Goal: Information Seeking & Learning: Learn about a topic

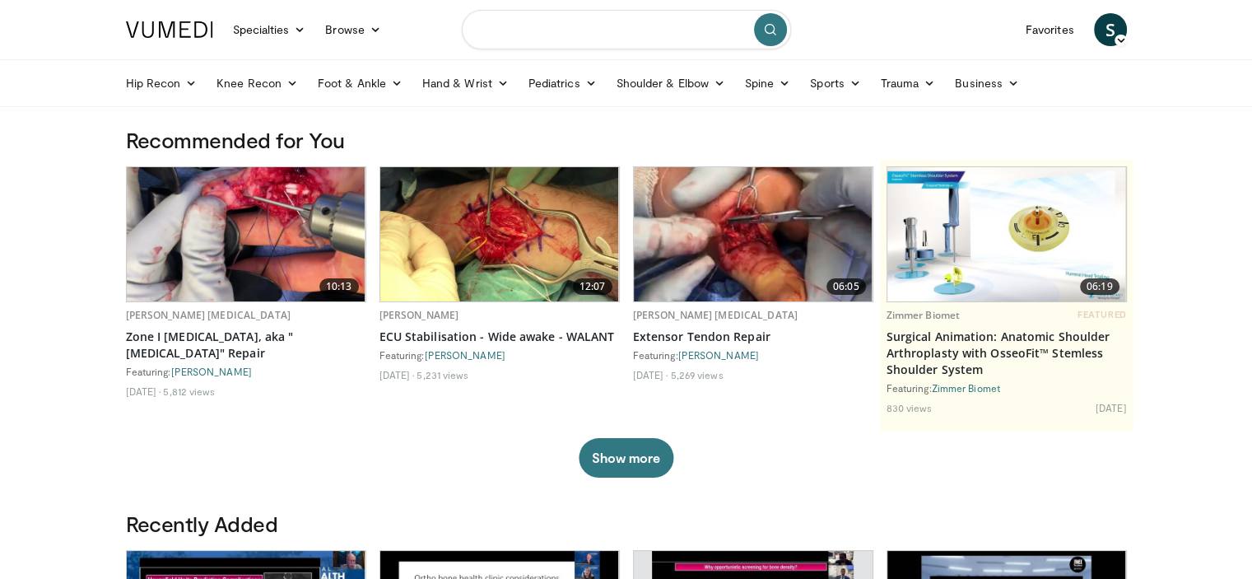
click at [533, 39] on input "Search topics, interventions" at bounding box center [626, 30] width 329 height 40
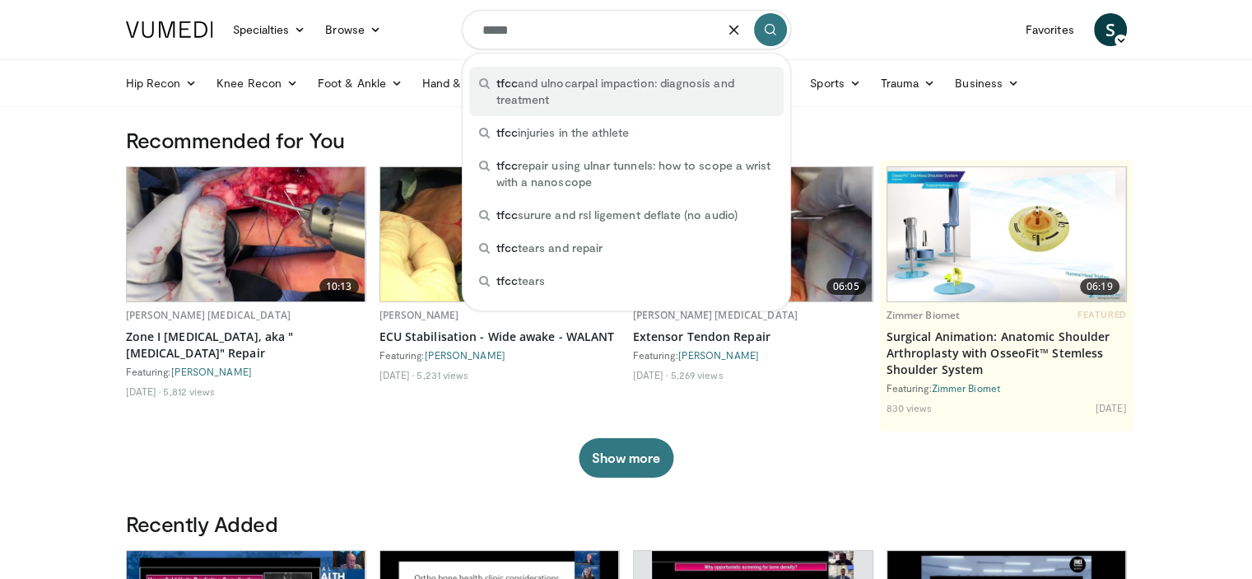
click at [565, 96] on span "tfcc and ulnocarpal impaction: diagnosis and treatment" at bounding box center [634, 91] width 277 height 33
type input "**********"
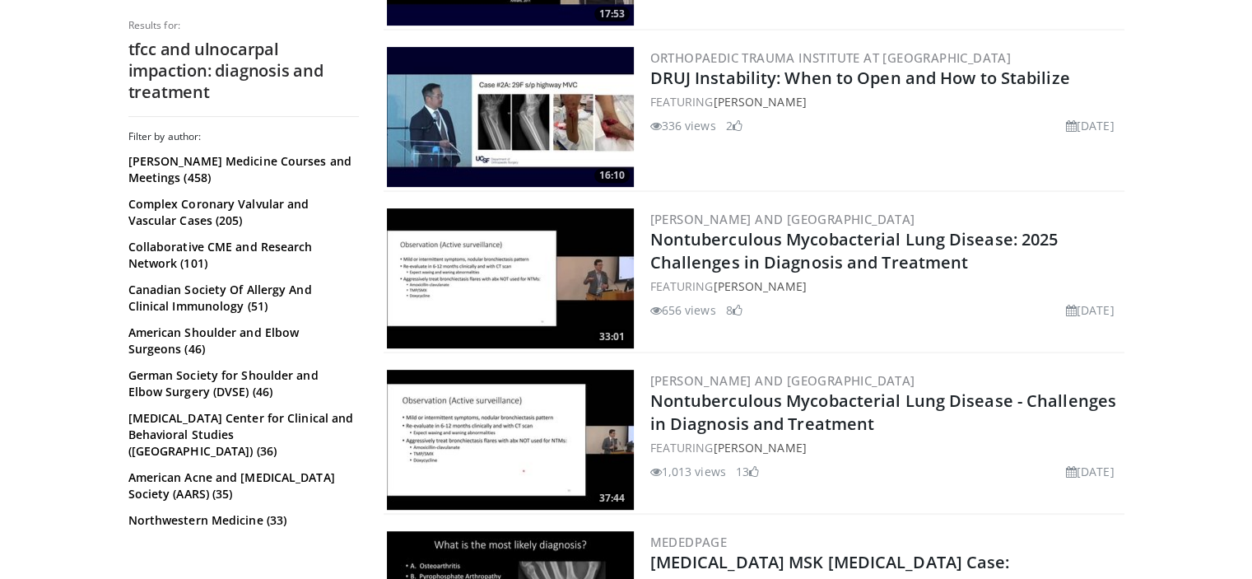
scroll to position [494, 0]
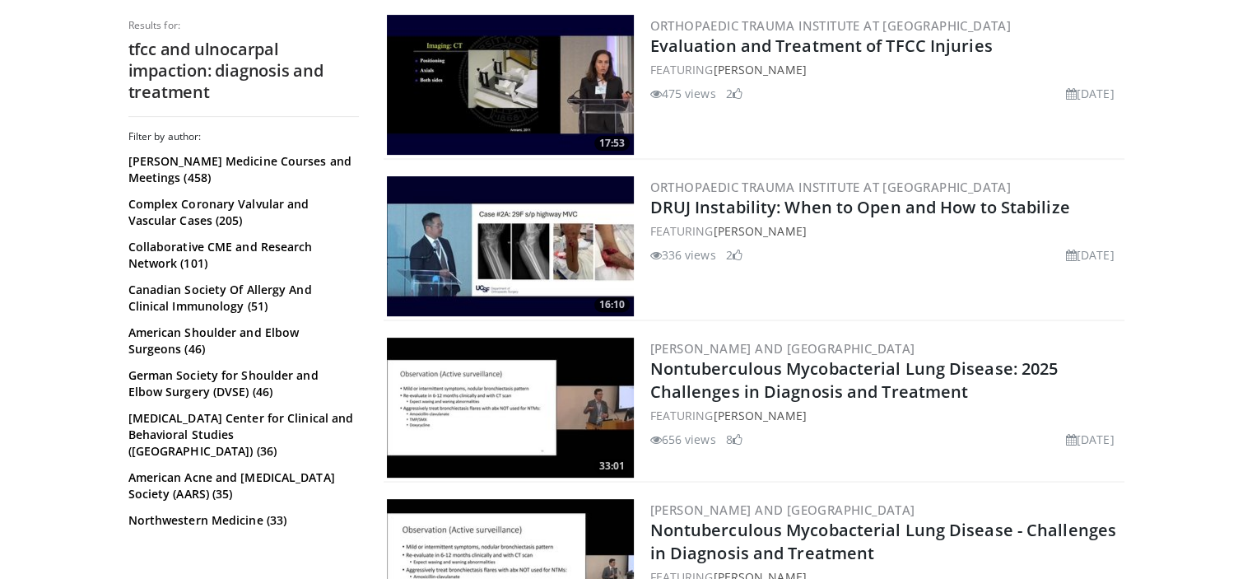
click at [211, 65] on h2 "tfcc and ulnocarpal impaction: diagnosis and treatment" at bounding box center [243, 71] width 230 height 64
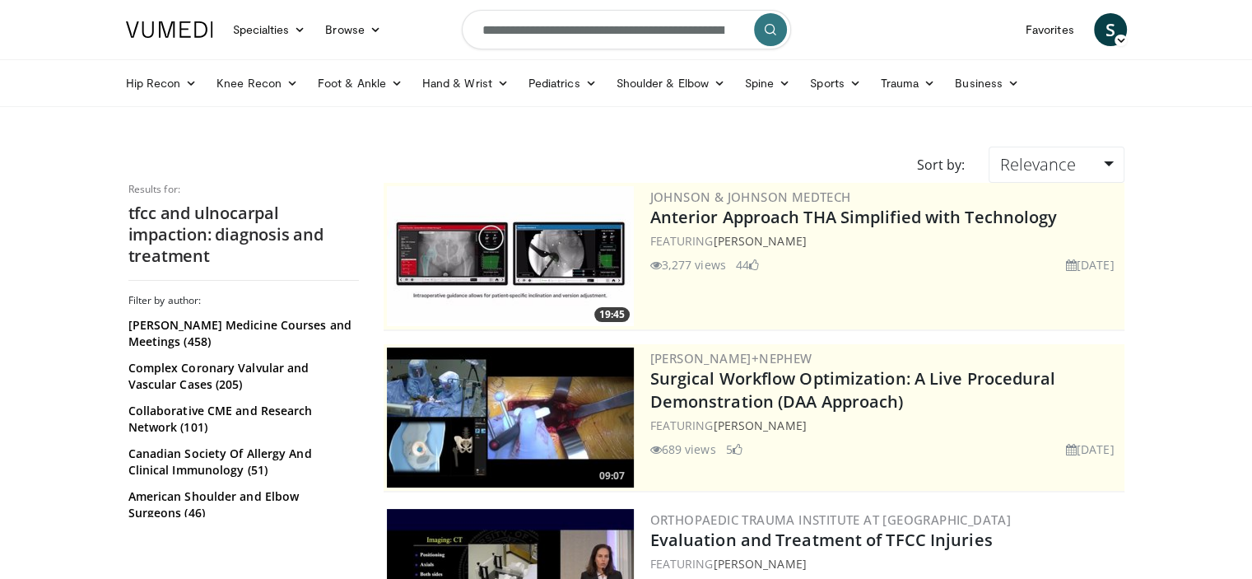
click at [775, 27] on icon "submit" at bounding box center [770, 29] width 13 height 13
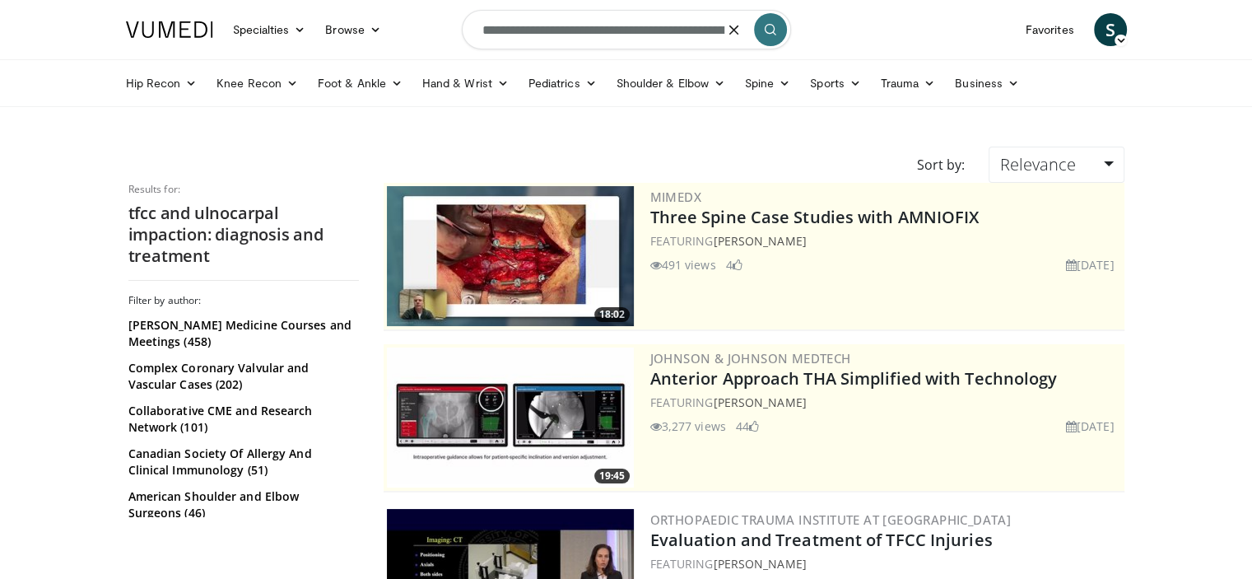
drag, startPoint x: 727, startPoint y: 29, endPoint x: 477, endPoint y: 30, distance: 249.4
click at [477, 30] on input "**********" at bounding box center [626, 30] width 329 height 40
click at [533, 29] on input "**********" at bounding box center [626, 30] width 329 height 40
type input "**********"
click at [768, 33] on icon "submit" at bounding box center [770, 29] width 13 height 13
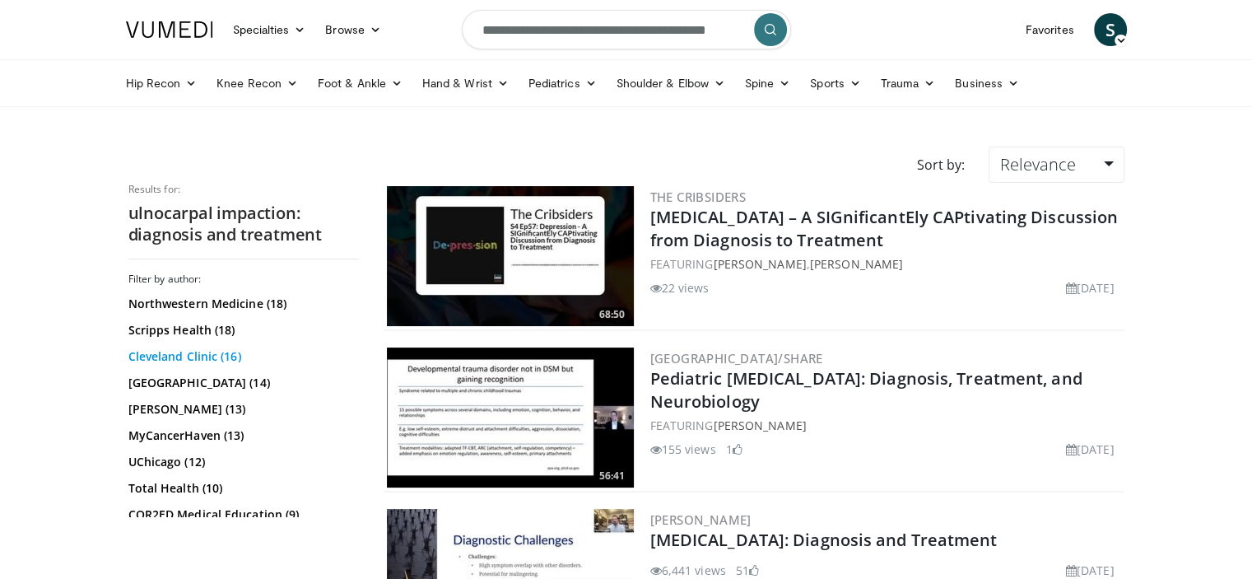
click at [180, 356] on link "Cleveland Clinic (16)" at bounding box center [241, 356] width 226 height 16
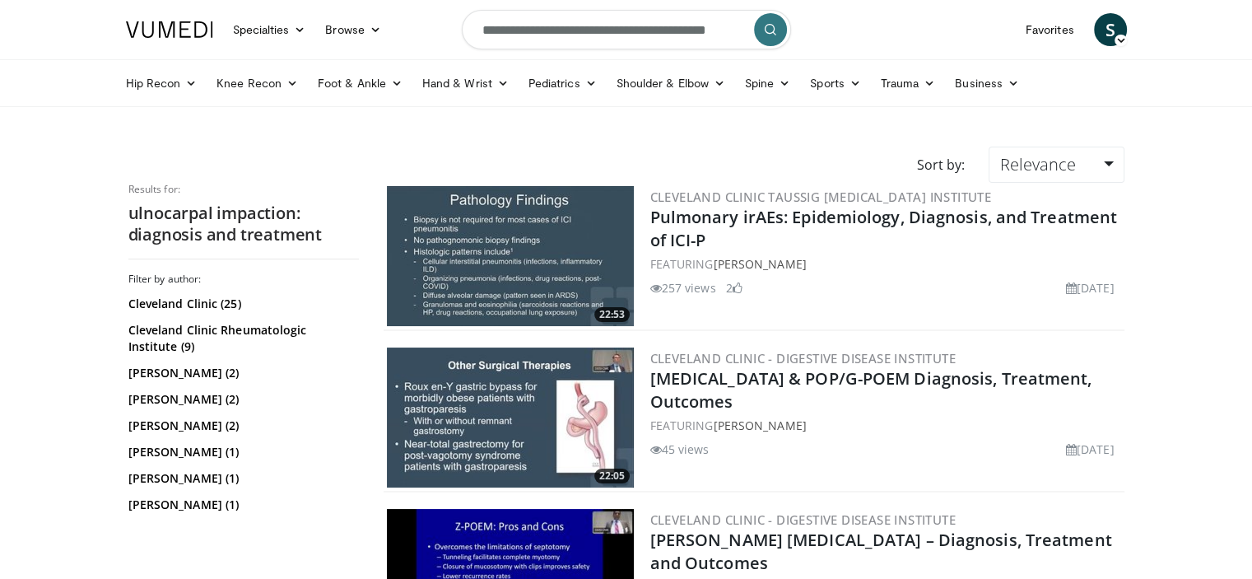
click at [174, 221] on h2 "ulnocarpal impaction: diagnosis and treatment" at bounding box center [243, 223] width 230 height 43
click at [474, 81] on link "Hand & Wrist" at bounding box center [465, 83] width 106 height 33
click at [440, 151] on link "Wrist" at bounding box center [511, 148] width 196 height 26
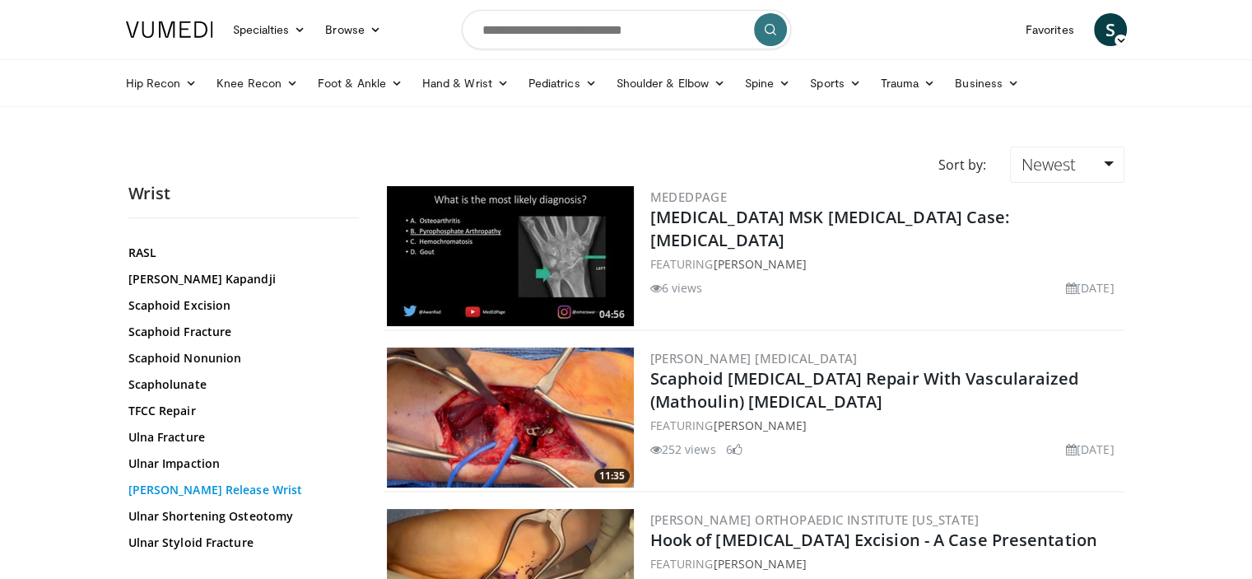
scroll to position [988, 0]
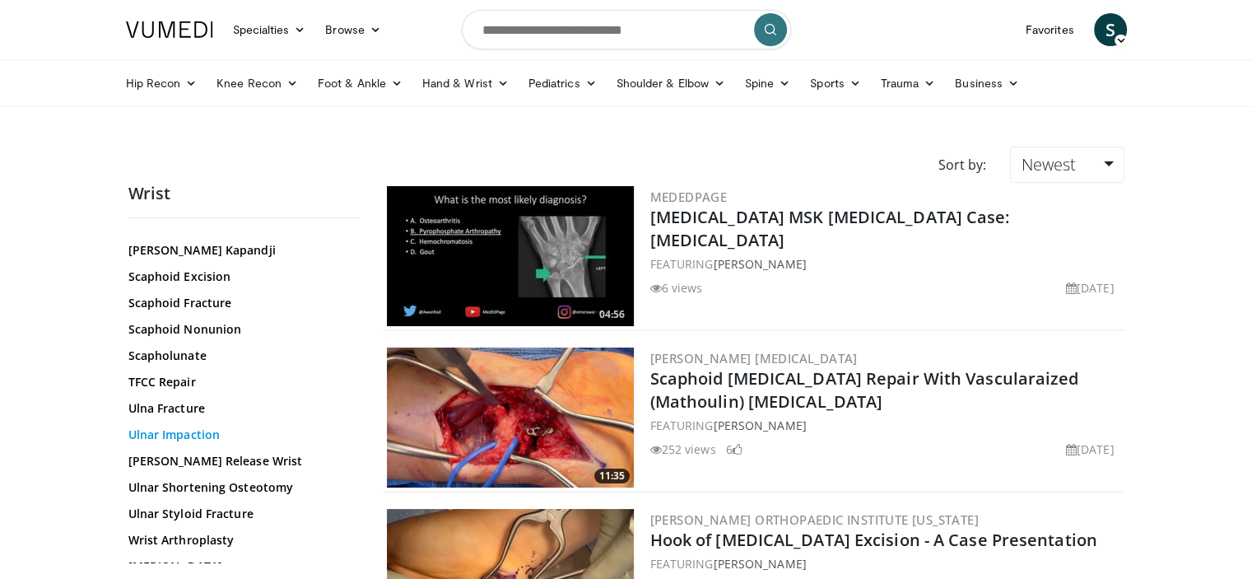
click at [178, 436] on link "Ulnar Impaction" at bounding box center [239, 434] width 222 height 16
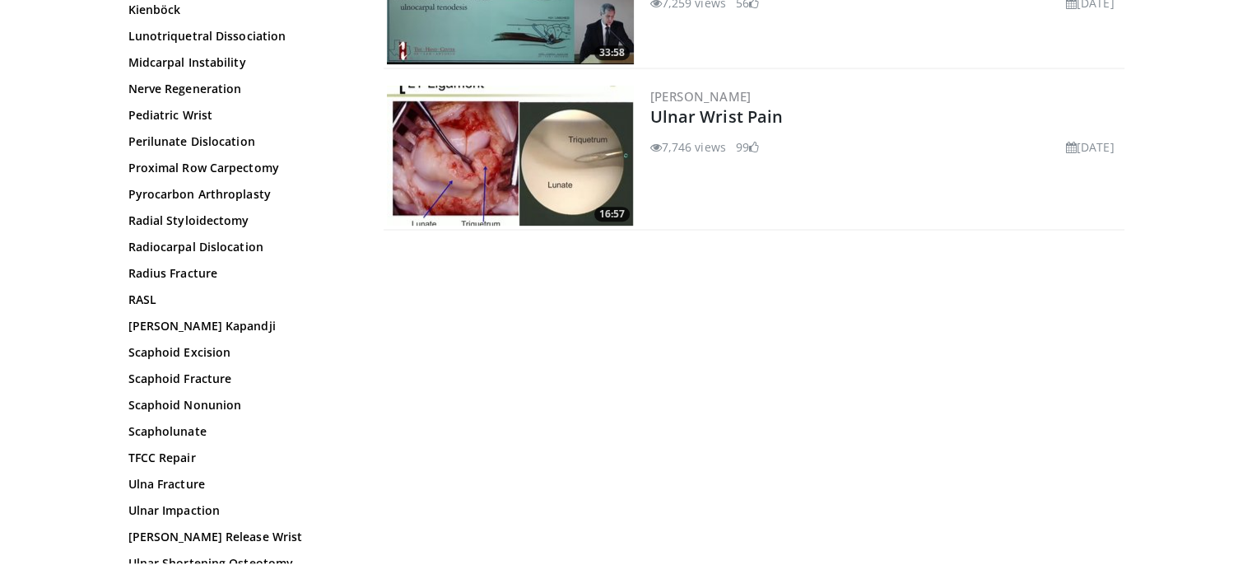
scroll to position [165, 0]
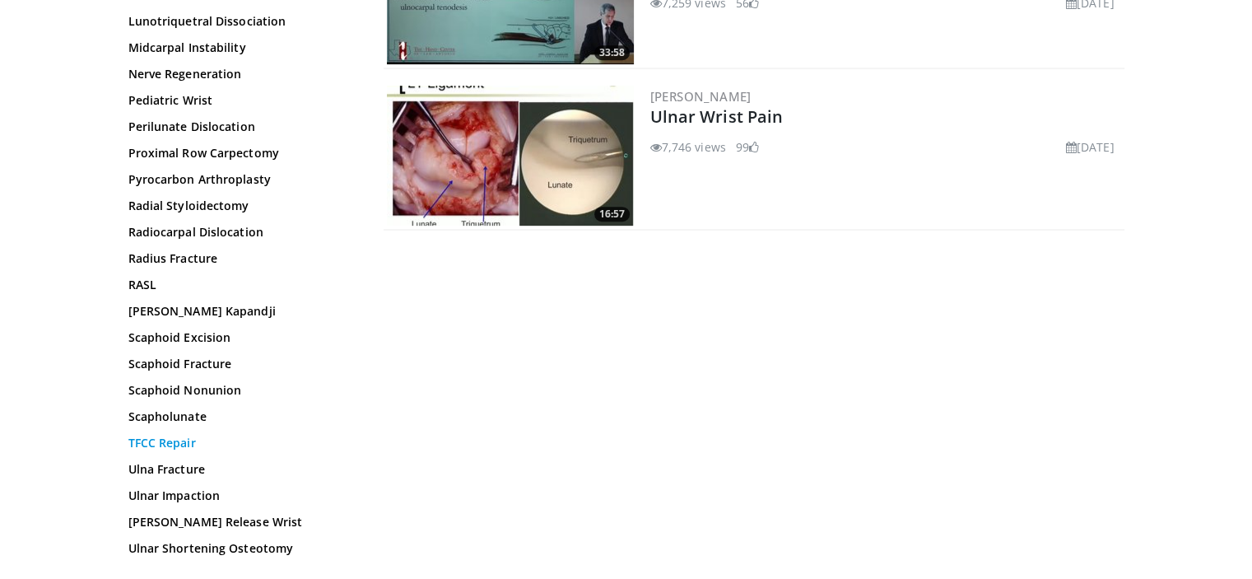
click at [166, 438] on link "TFCC Repair" at bounding box center [239, 443] width 222 height 16
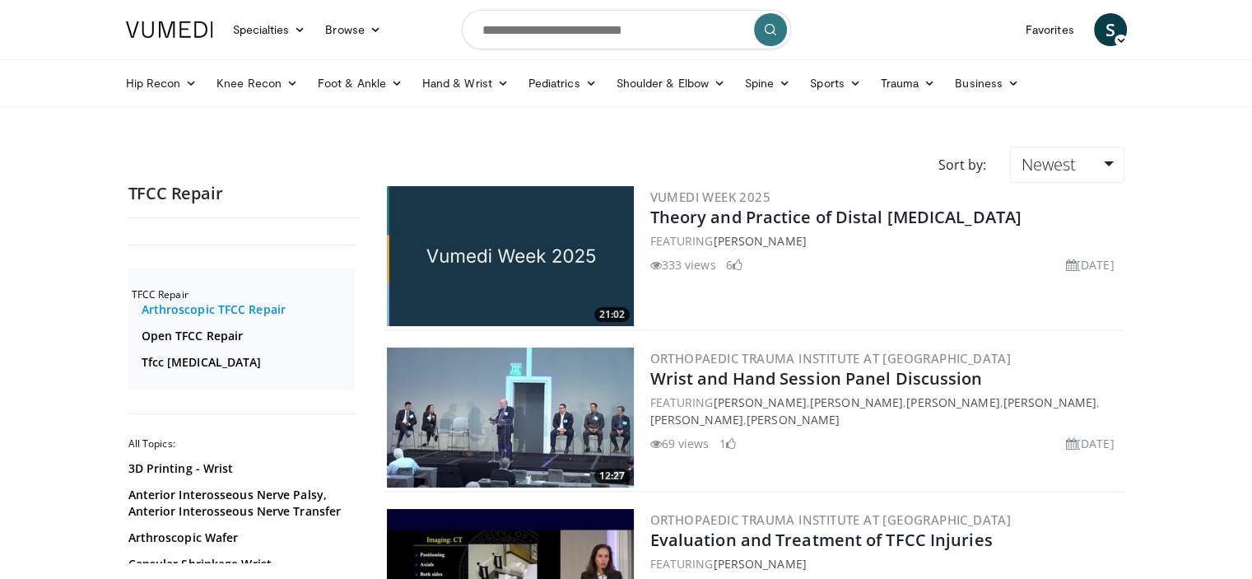
click at [226, 301] on link "Arthroscopic TFCC Repair" at bounding box center [246, 309] width 209 height 16
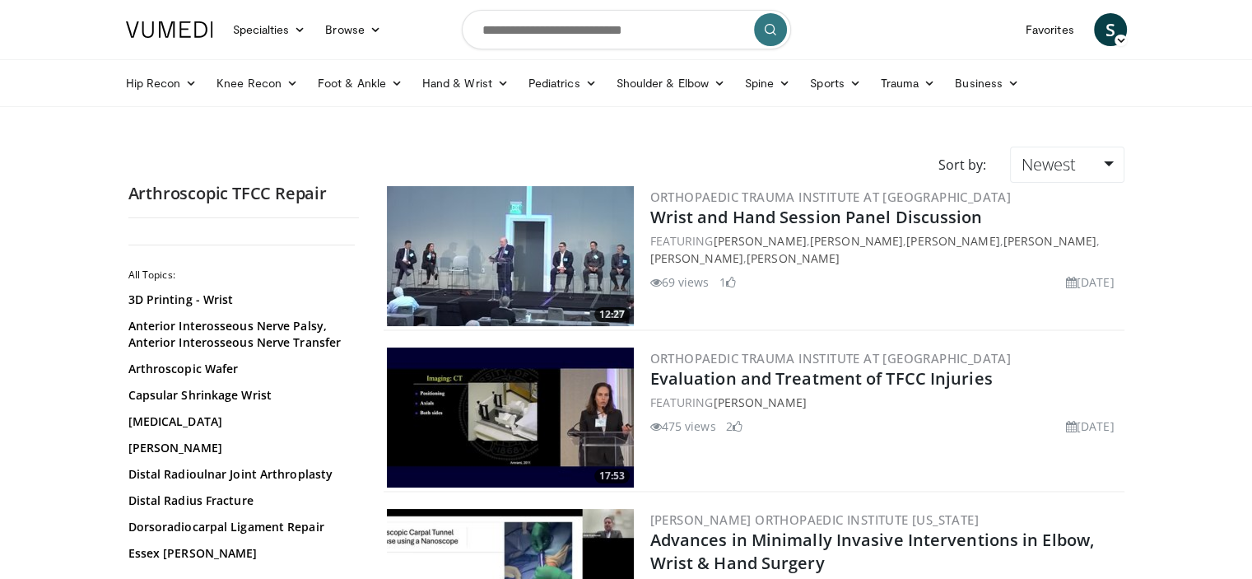
click at [1111, 19] on span "S" at bounding box center [1110, 29] width 33 height 33
click at [975, 187] on link "Logout" at bounding box center [1026, 188] width 196 height 26
